Goal: Information Seeking & Learning: Learn about a topic

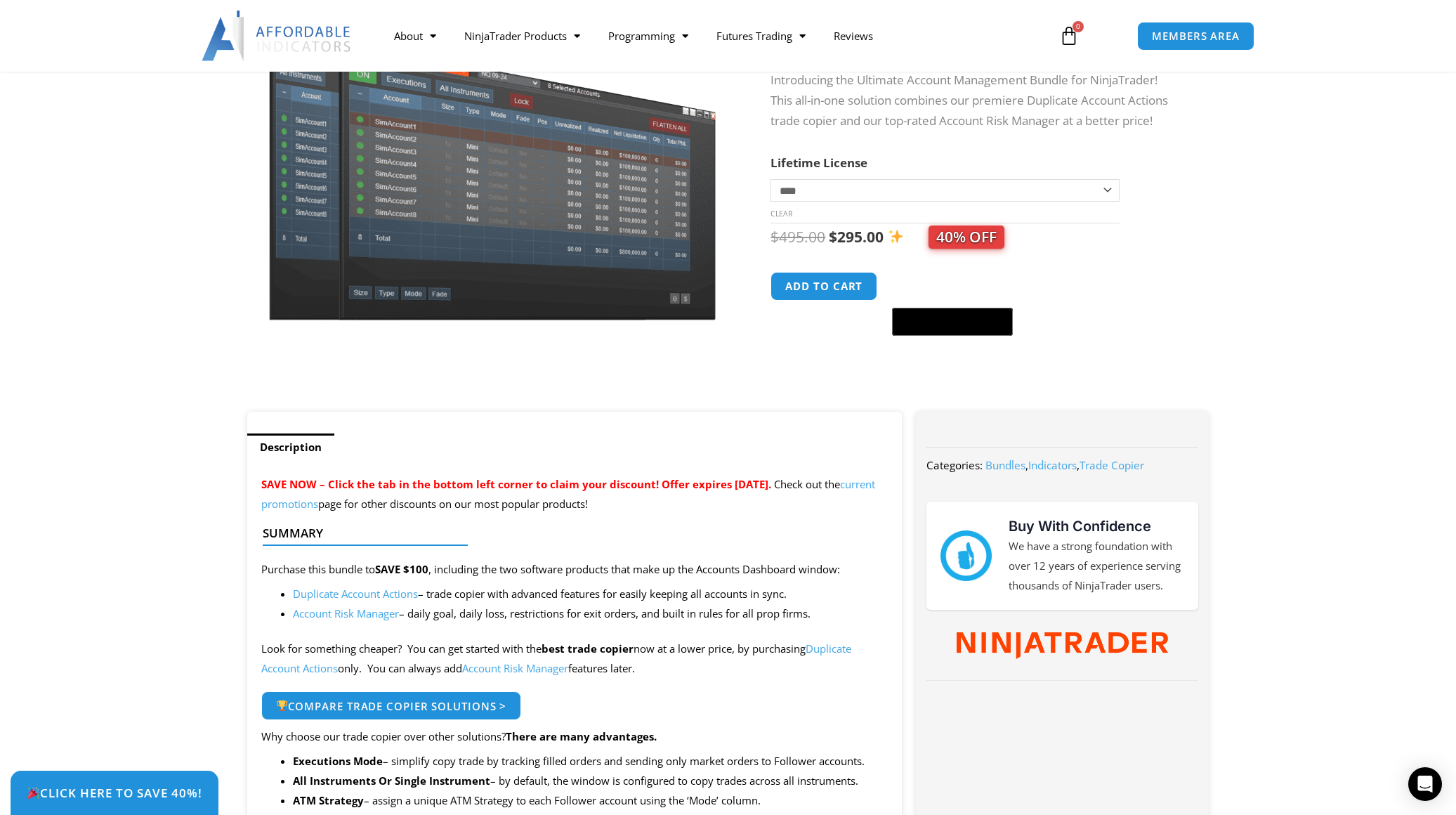
scroll to position [187, 0]
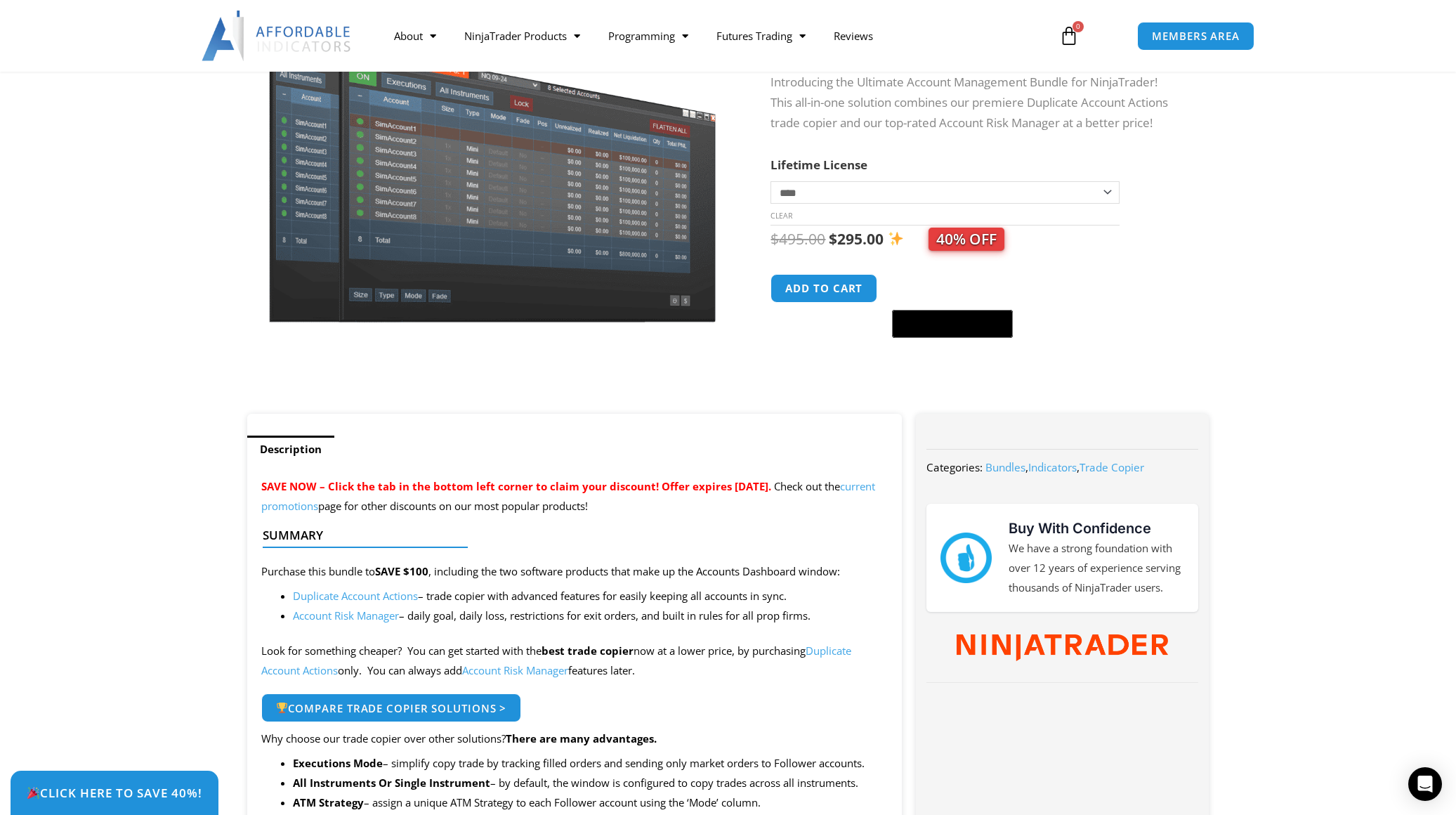
click at [947, 188] on select "**********" at bounding box center [944, 193] width 348 height 23
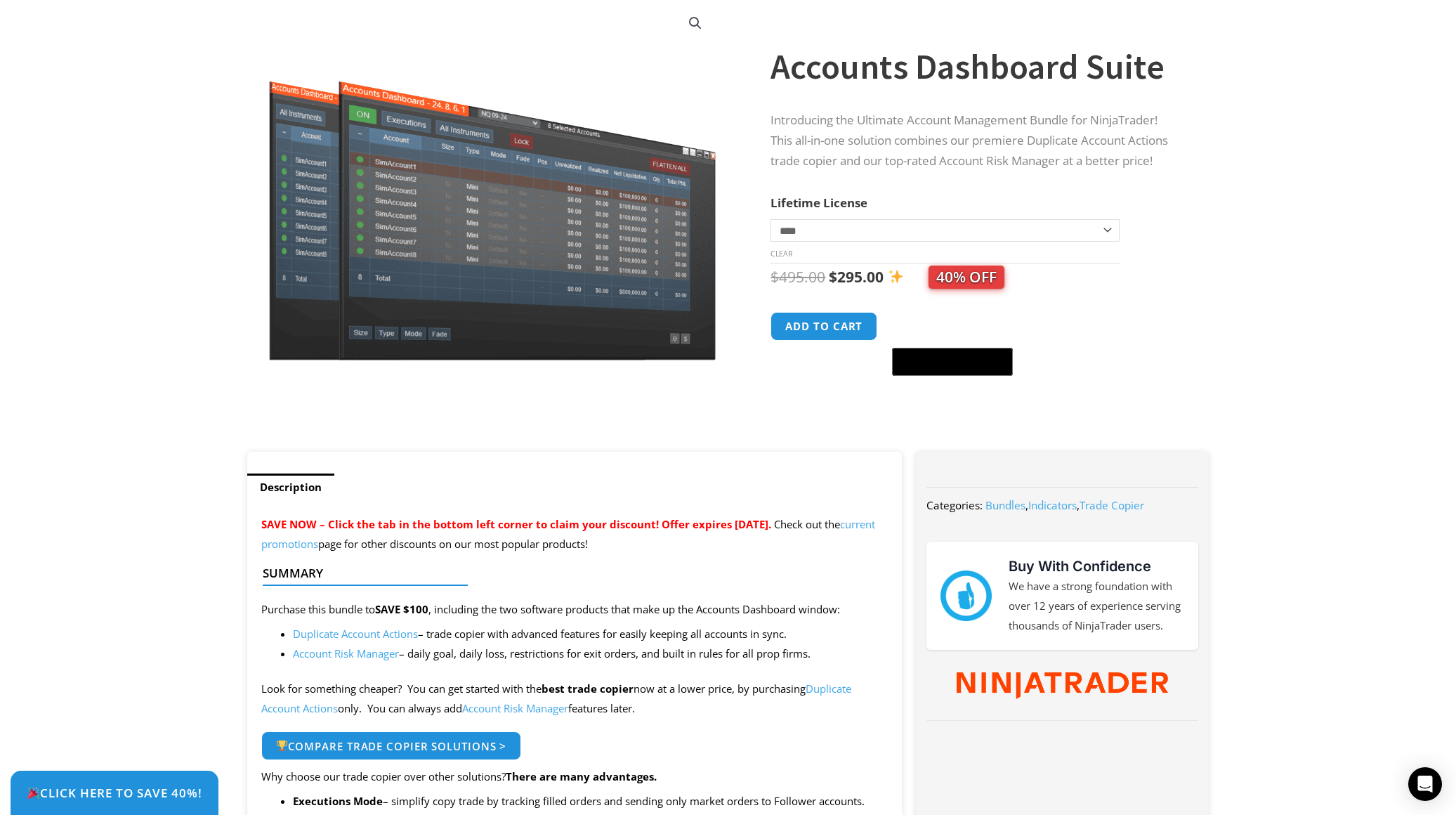
scroll to position [0, 0]
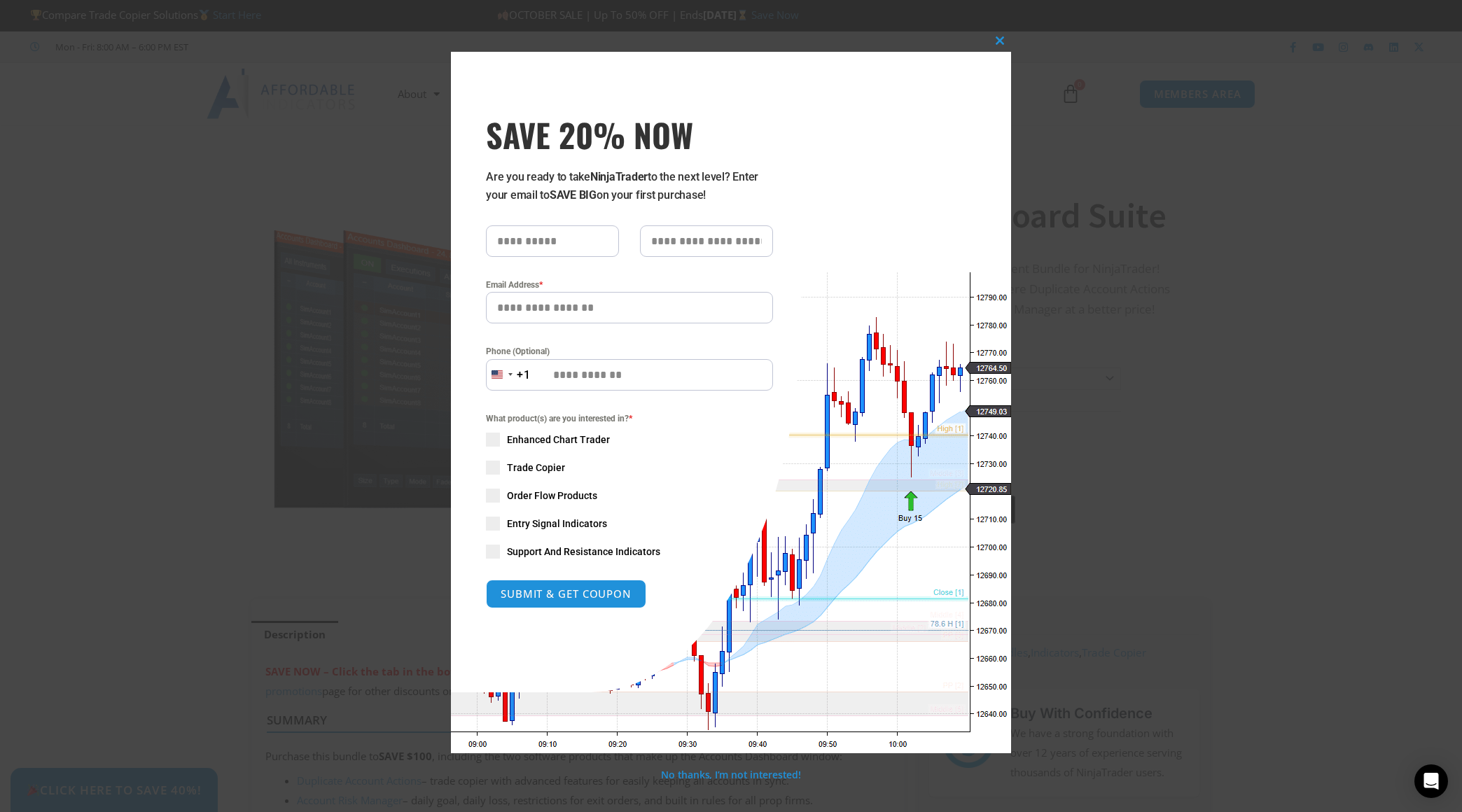
drag, startPoint x: 158, startPoint y: 373, endPoint x: 226, endPoint y: 347, distance: 72.8
click at [158, 373] on div "Close this module SAVE 20% NOW Are you ready to take NinjaTrader to the next le…" at bounding box center [731, 406] width 1462 height 812
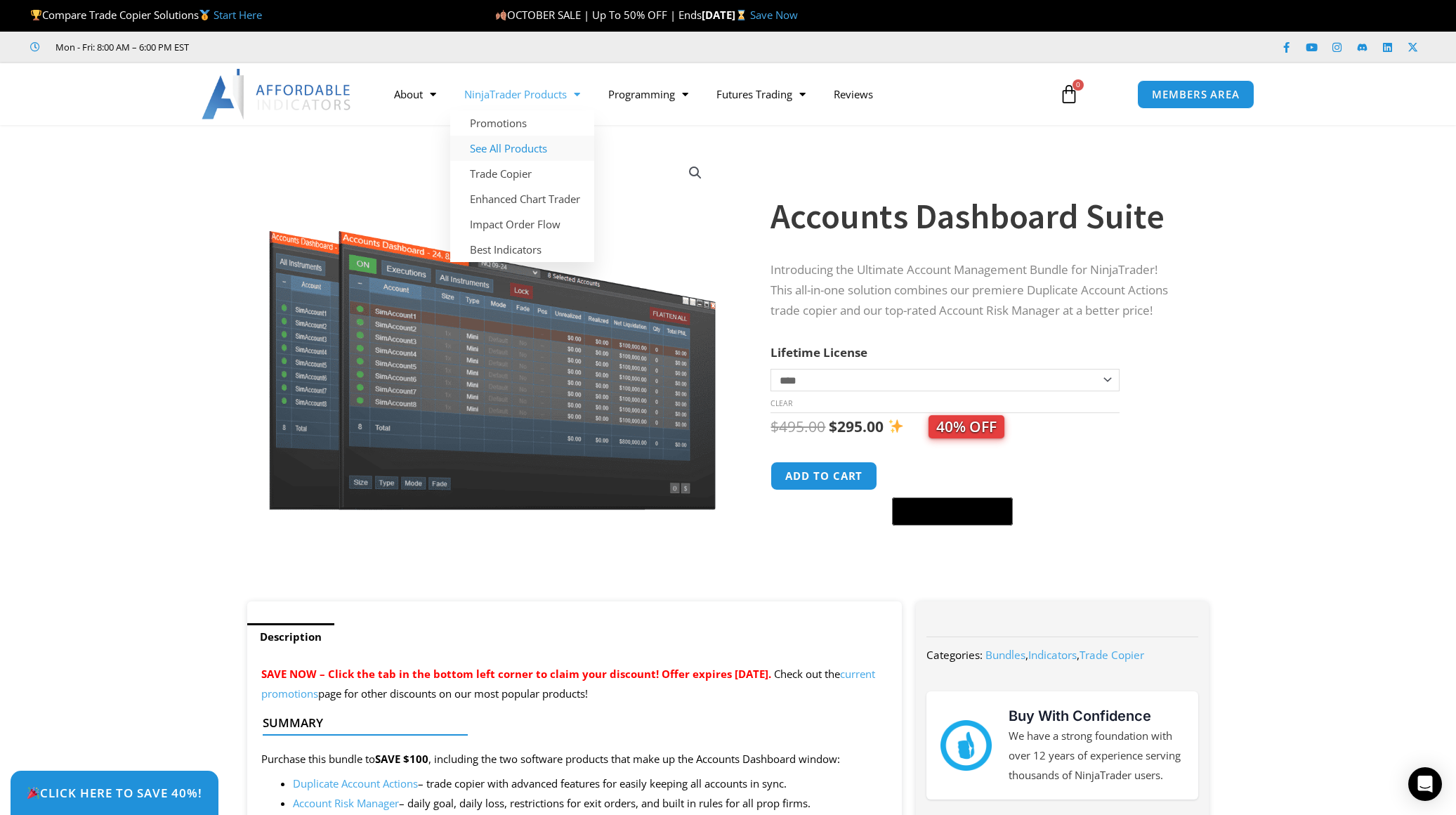
click at [523, 147] on link "See All Products" at bounding box center [522, 148] width 144 height 25
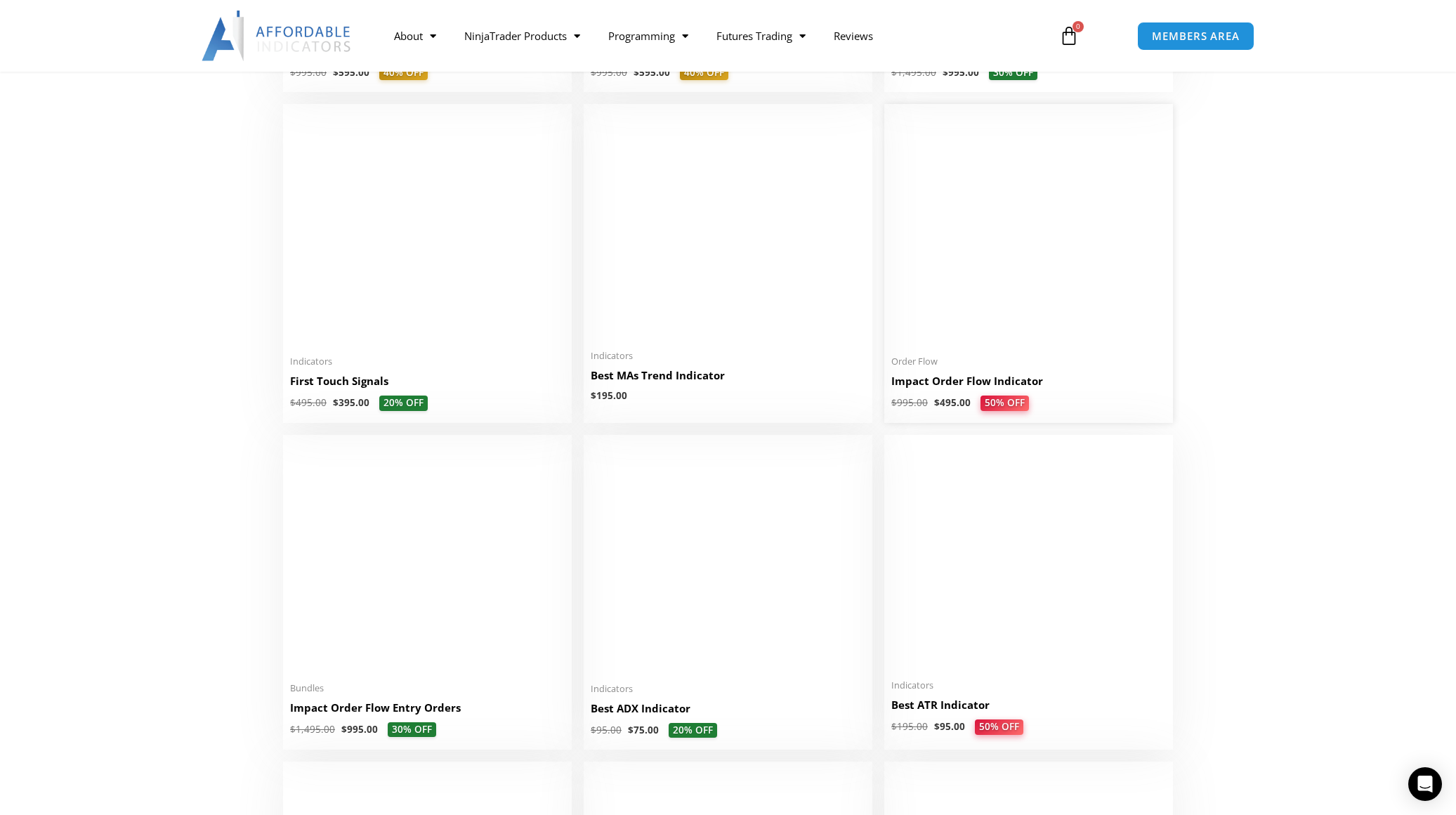
scroll to position [2154, 0]
